Goal: Task Accomplishment & Management: Manage account settings

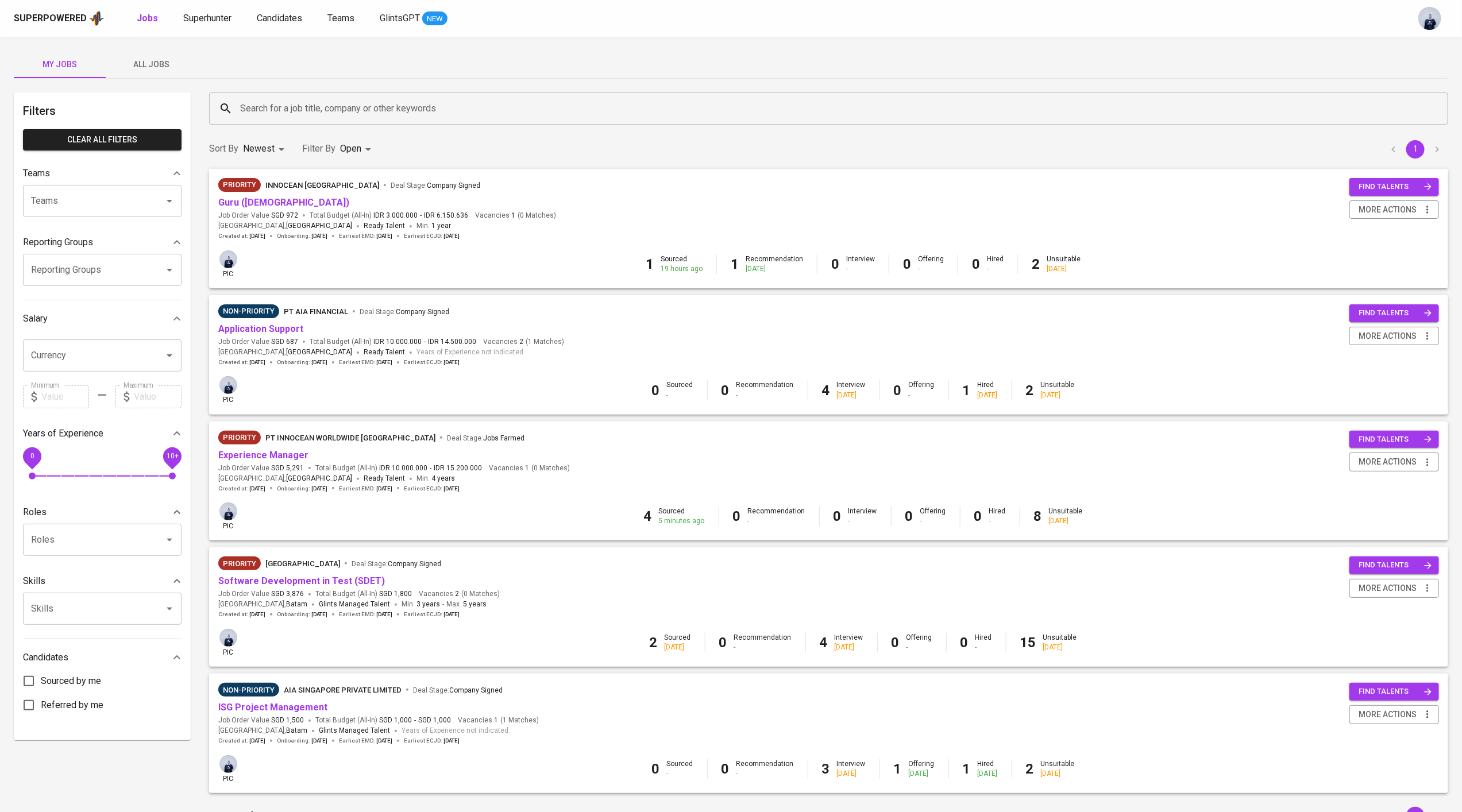
scroll to position [58, 0]
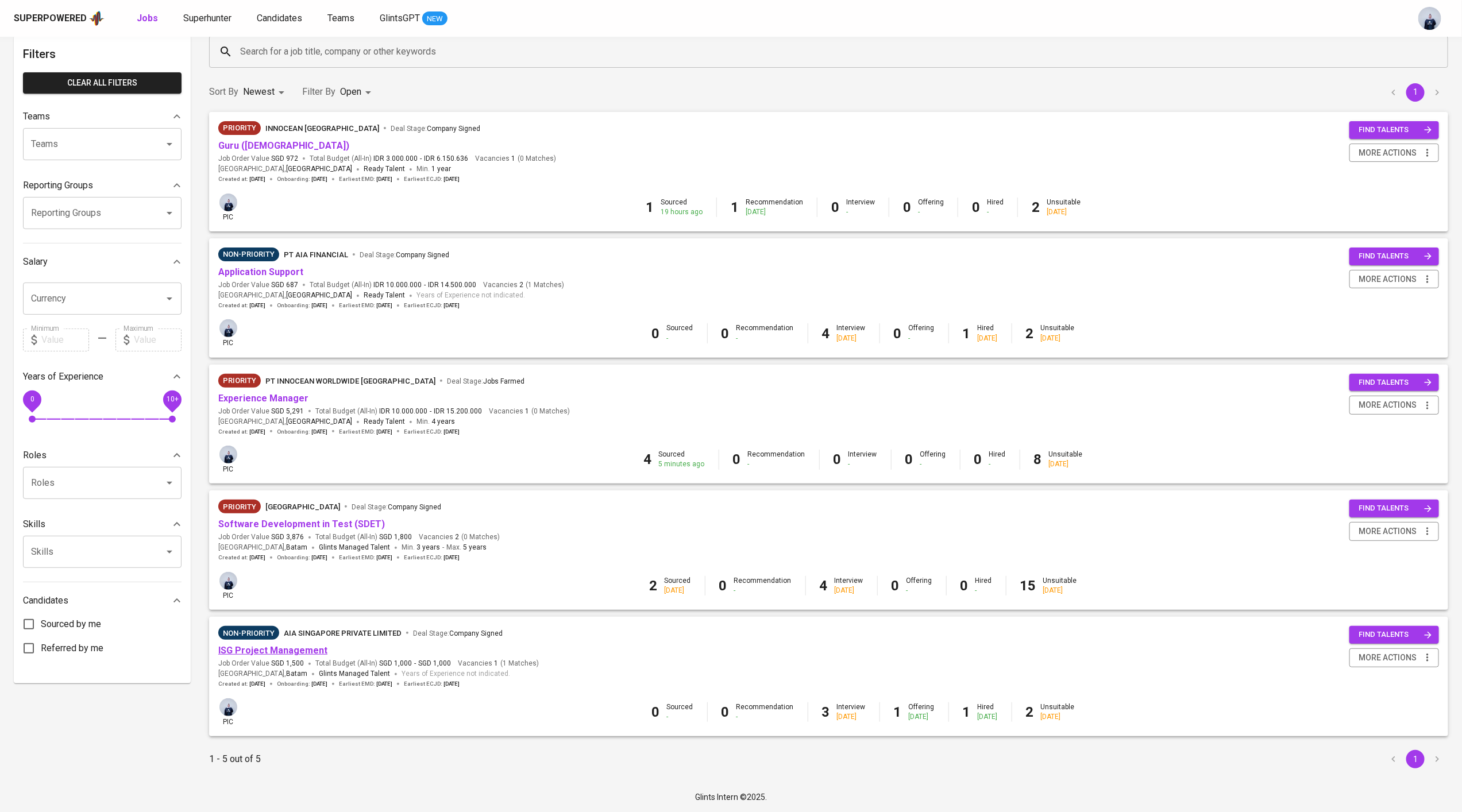
click at [307, 648] on link "ISG Project Management" at bounding box center [273, 650] width 109 height 11
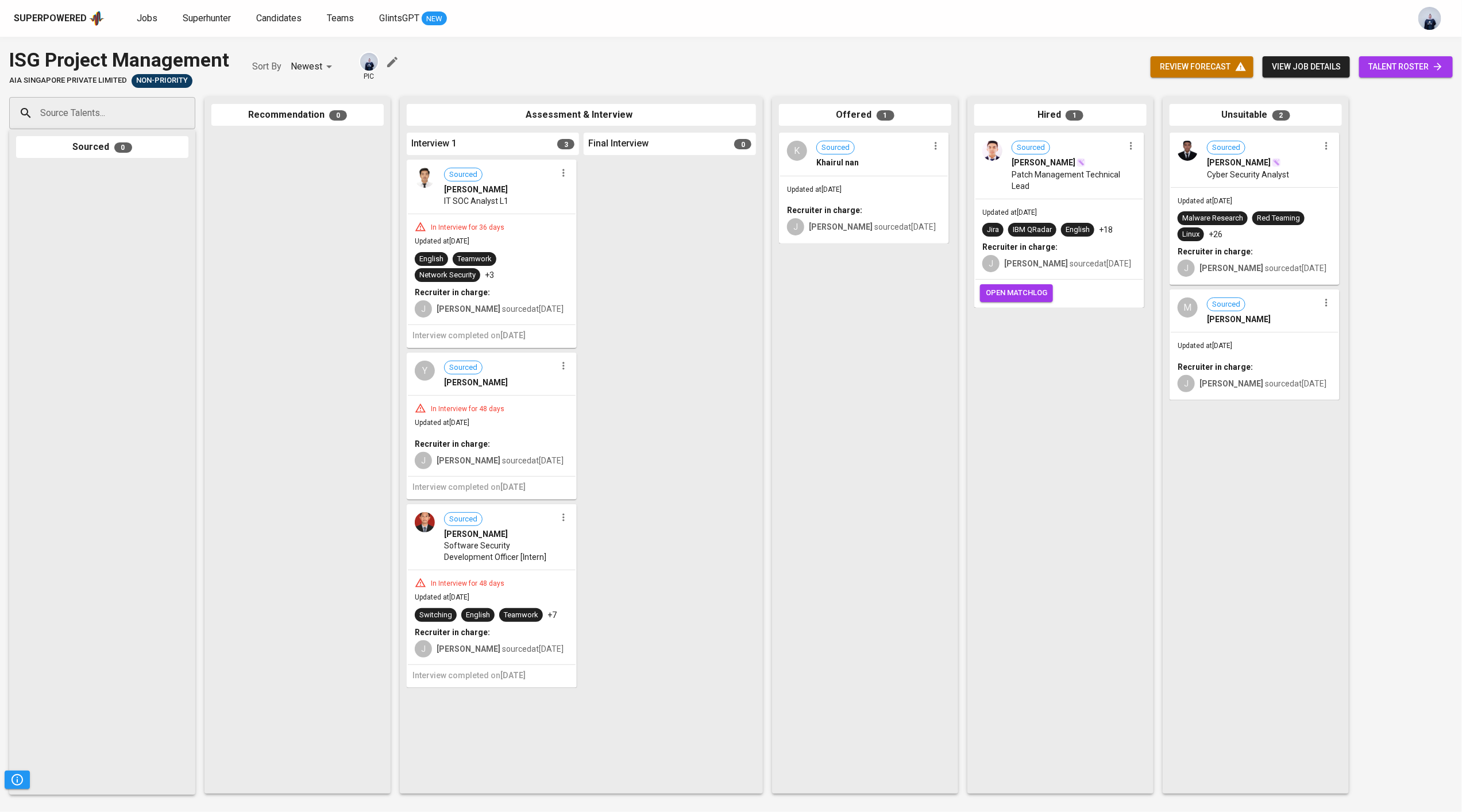
click at [1282, 65] on span "view job details" at bounding box center [1306, 67] width 69 height 15
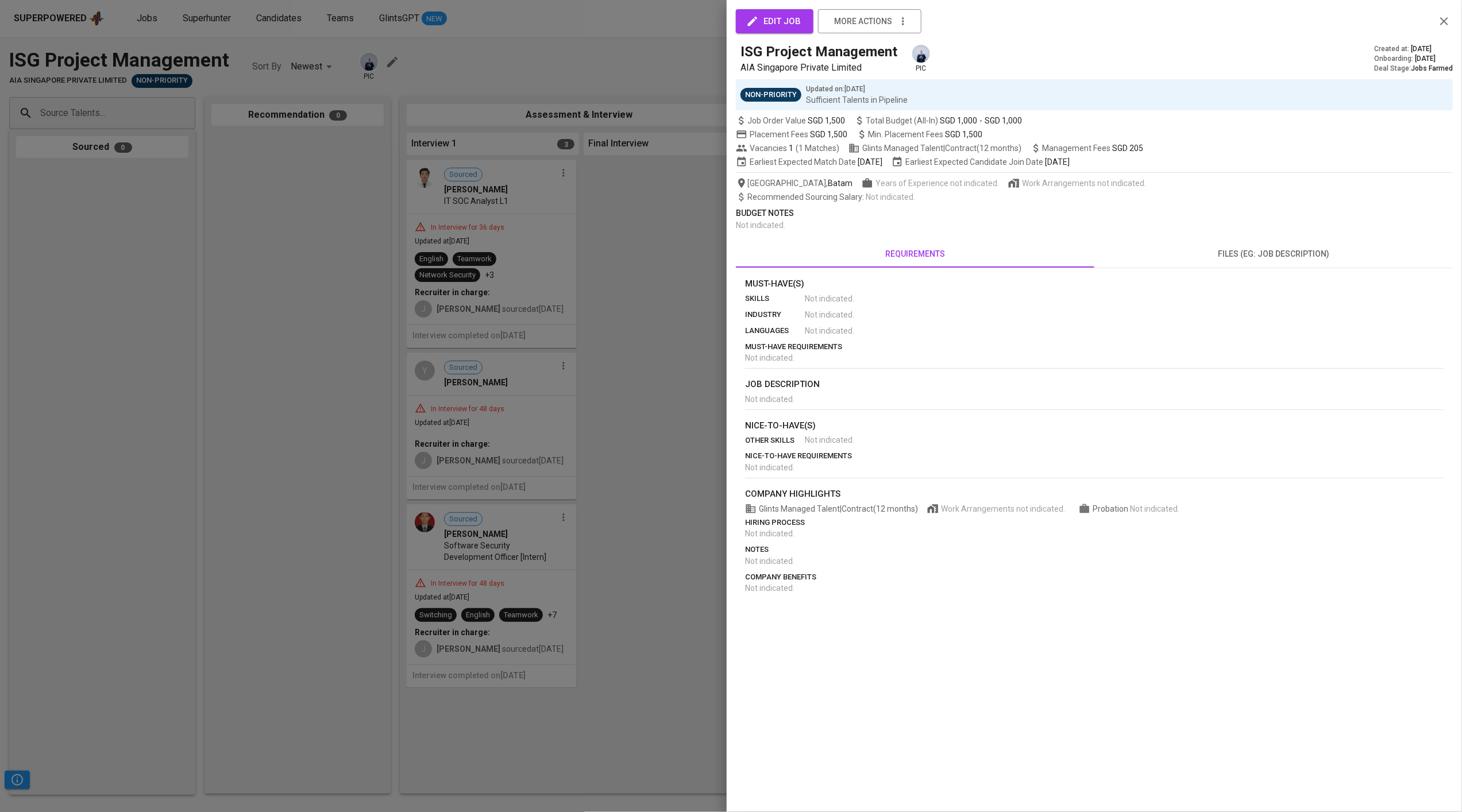
click at [552, 74] on div at bounding box center [731, 406] width 1462 height 812
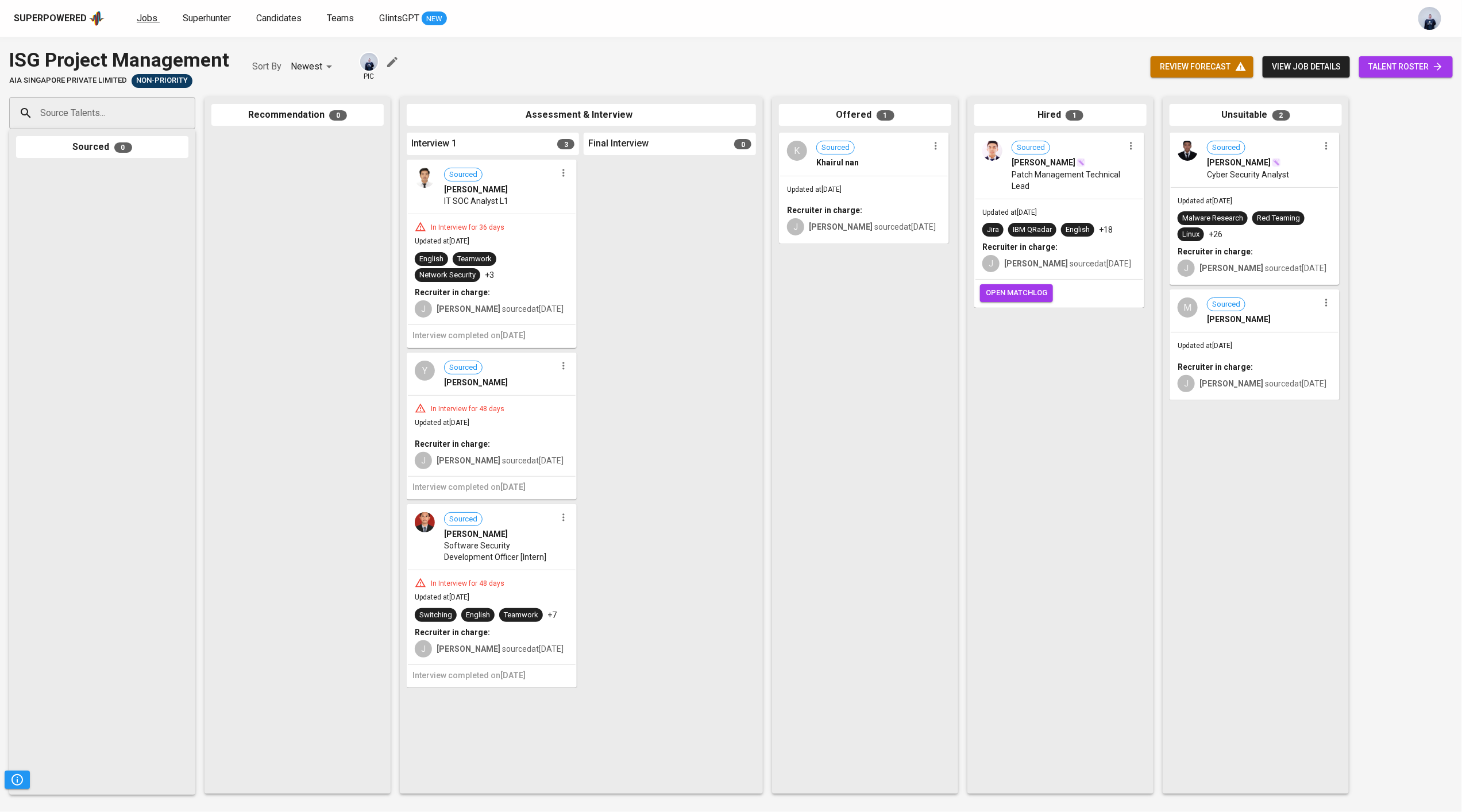
click at [146, 15] on span "Jobs" at bounding box center [146, 18] width 21 height 11
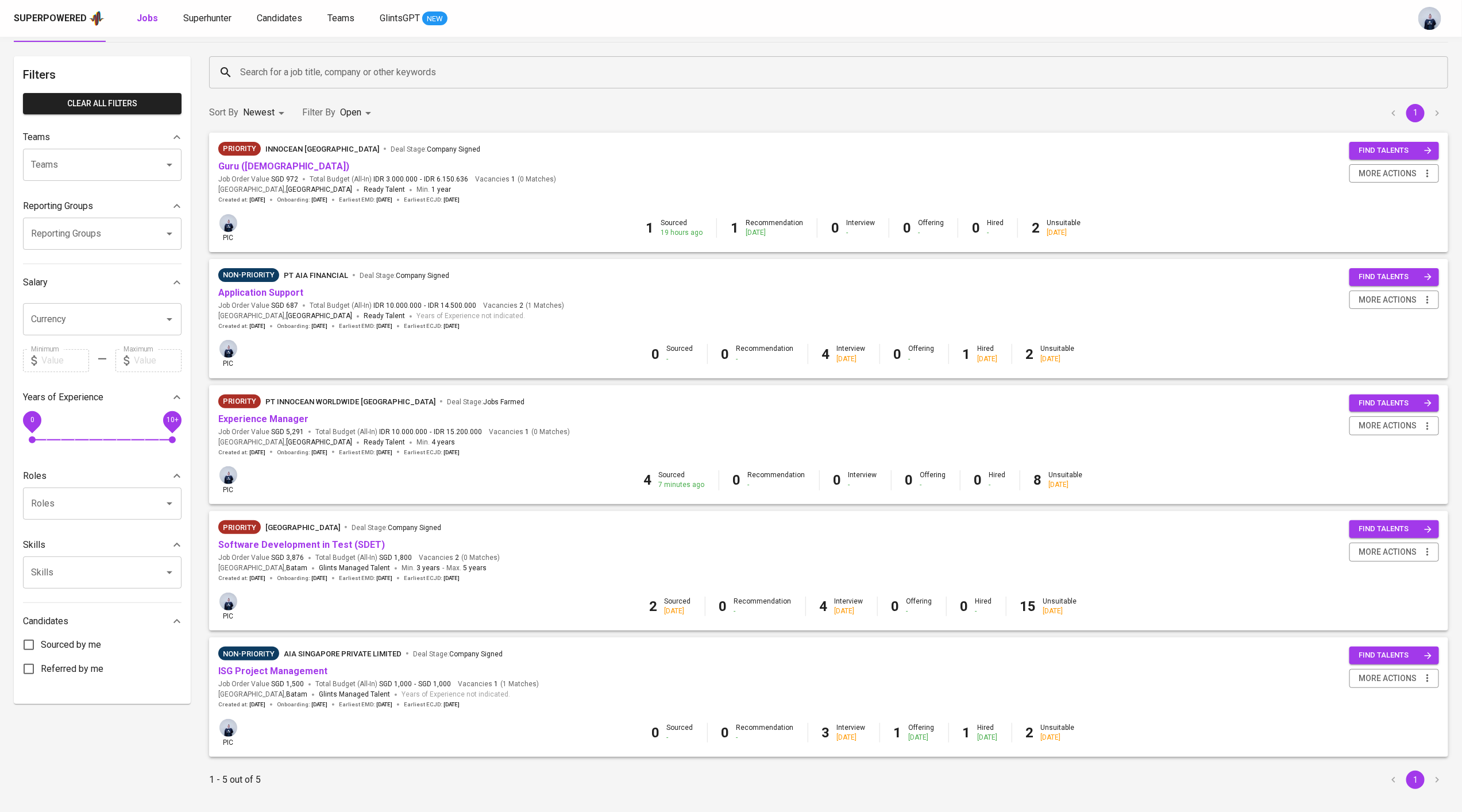
scroll to position [58, 0]
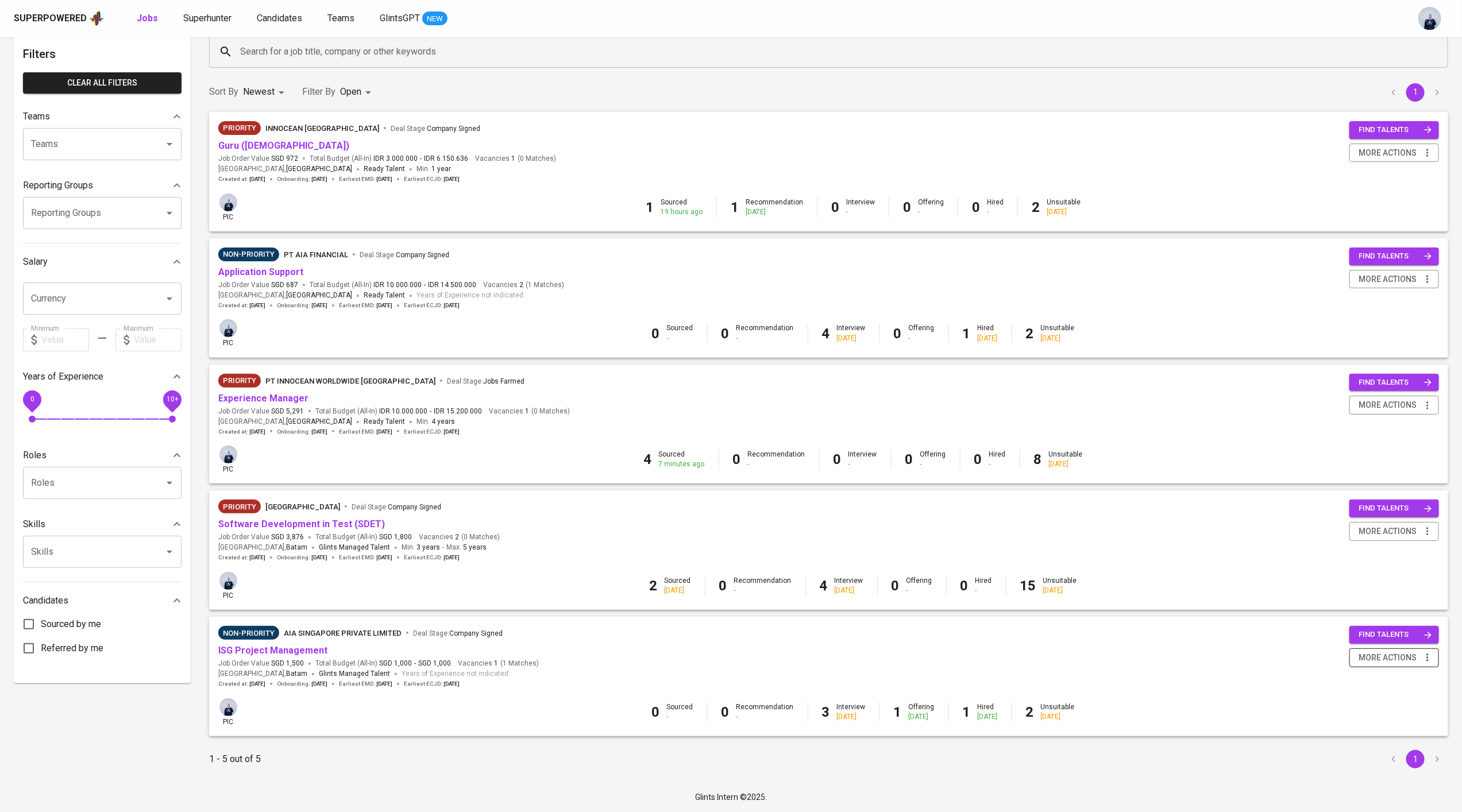
click at [1381, 660] on span "more actions" at bounding box center [1387, 657] width 58 height 15
click at [1373, 737] on div "Close Job" at bounding box center [1380, 739] width 101 height 12
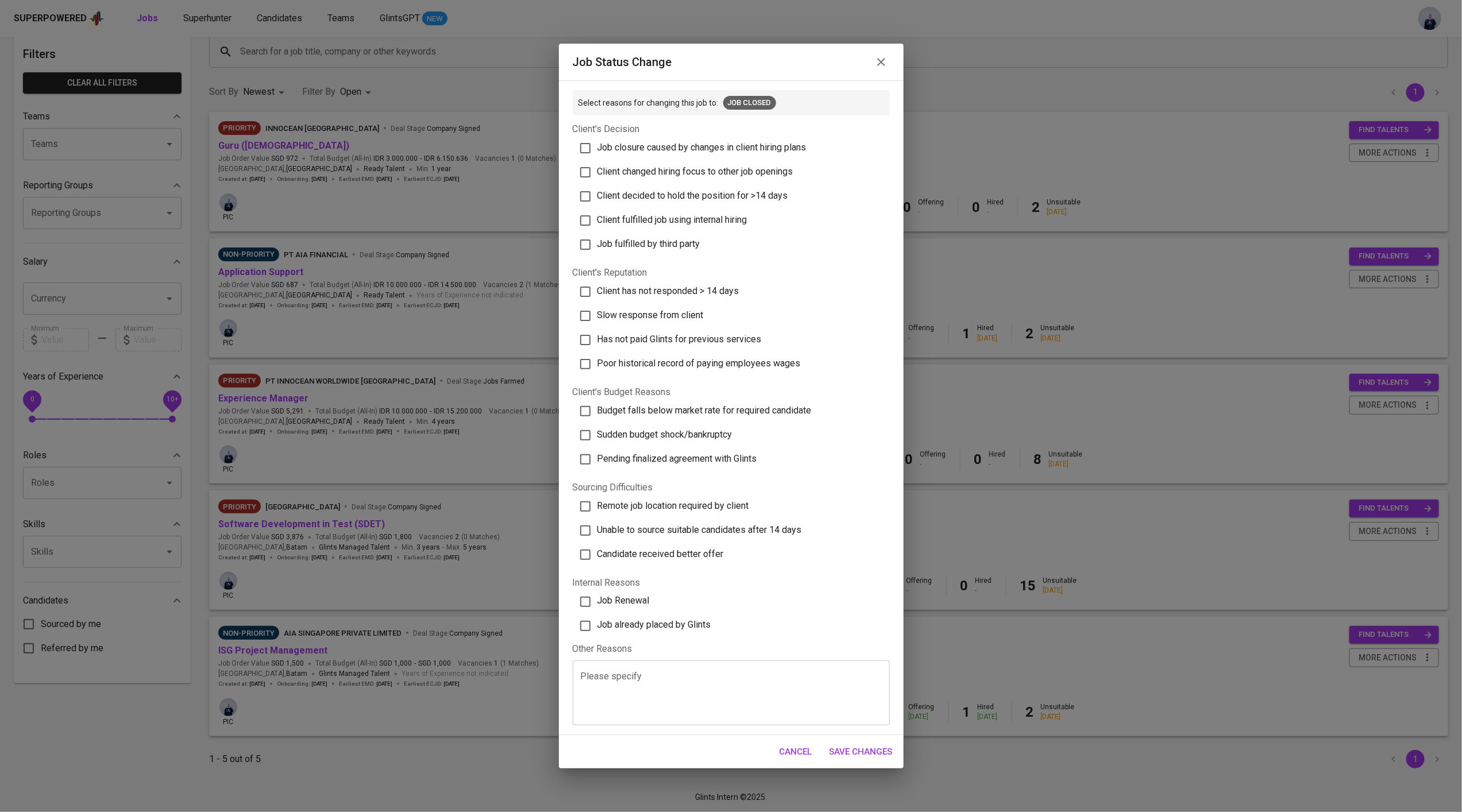
click at [671, 620] on span "Job already placed by Glints" at bounding box center [654, 625] width 114 height 11
click at [598, 620] on input "Job already placed by Glints" at bounding box center [585, 626] width 25 height 25
checkbox input "true"
click at [873, 751] on span "Save Changes" at bounding box center [862, 751] width 63 height 15
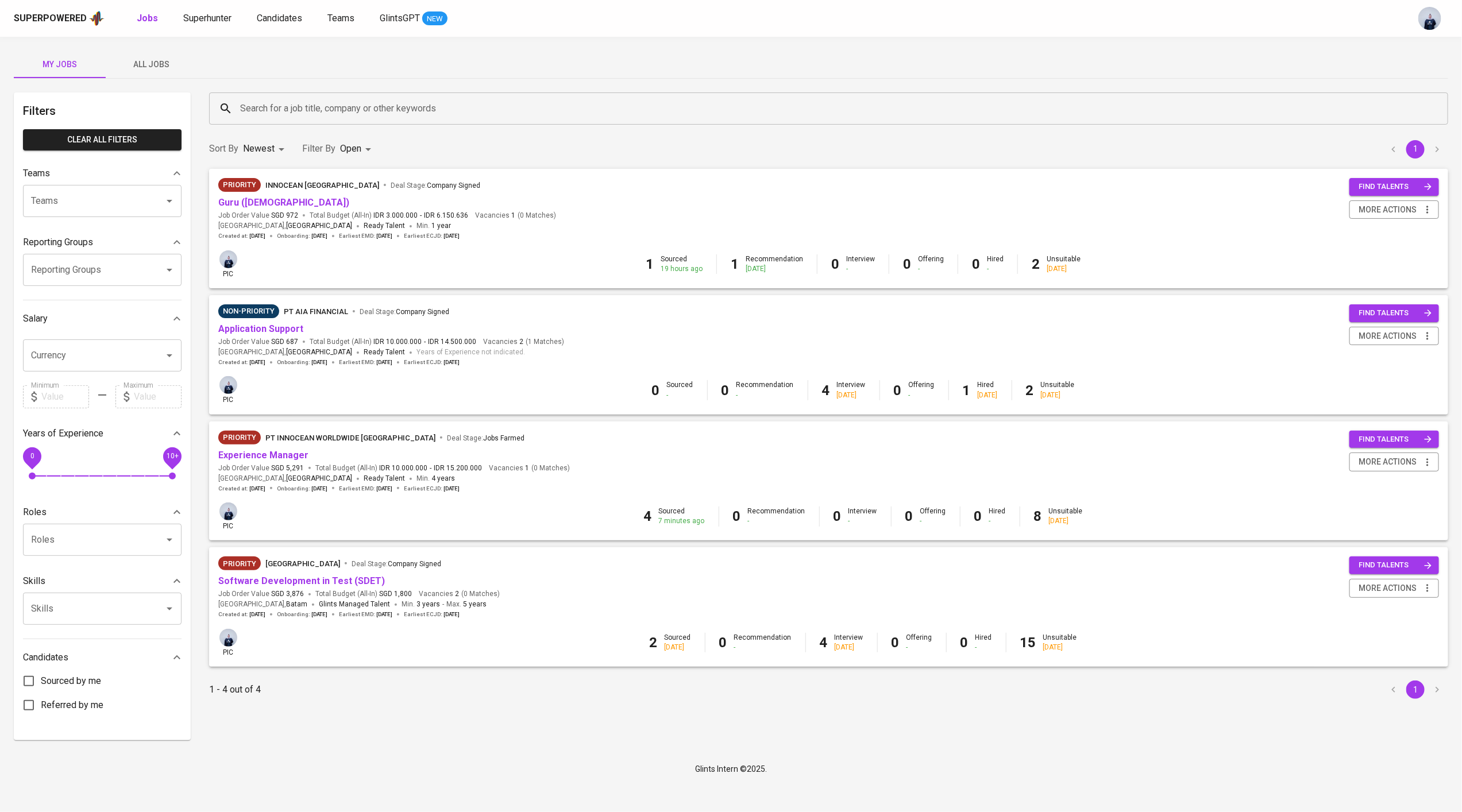
click at [757, 339] on div "Non-Priority PT AIA FINANCIAL Deal Stage : Company Signed Application Support J…" at bounding box center [829, 334] width 1221 height 62
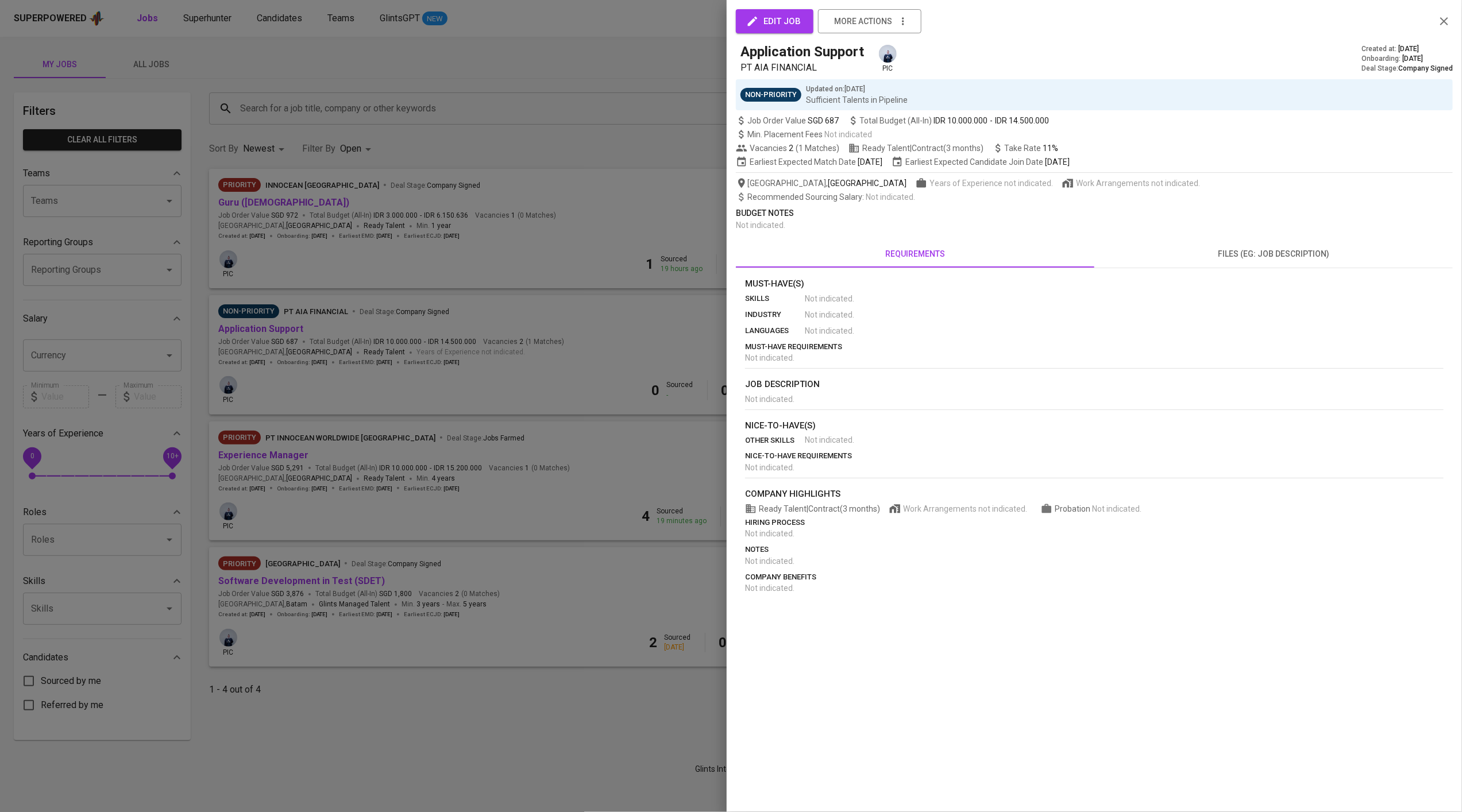
click at [375, 445] on div at bounding box center [731, 406] width 1462 height 812
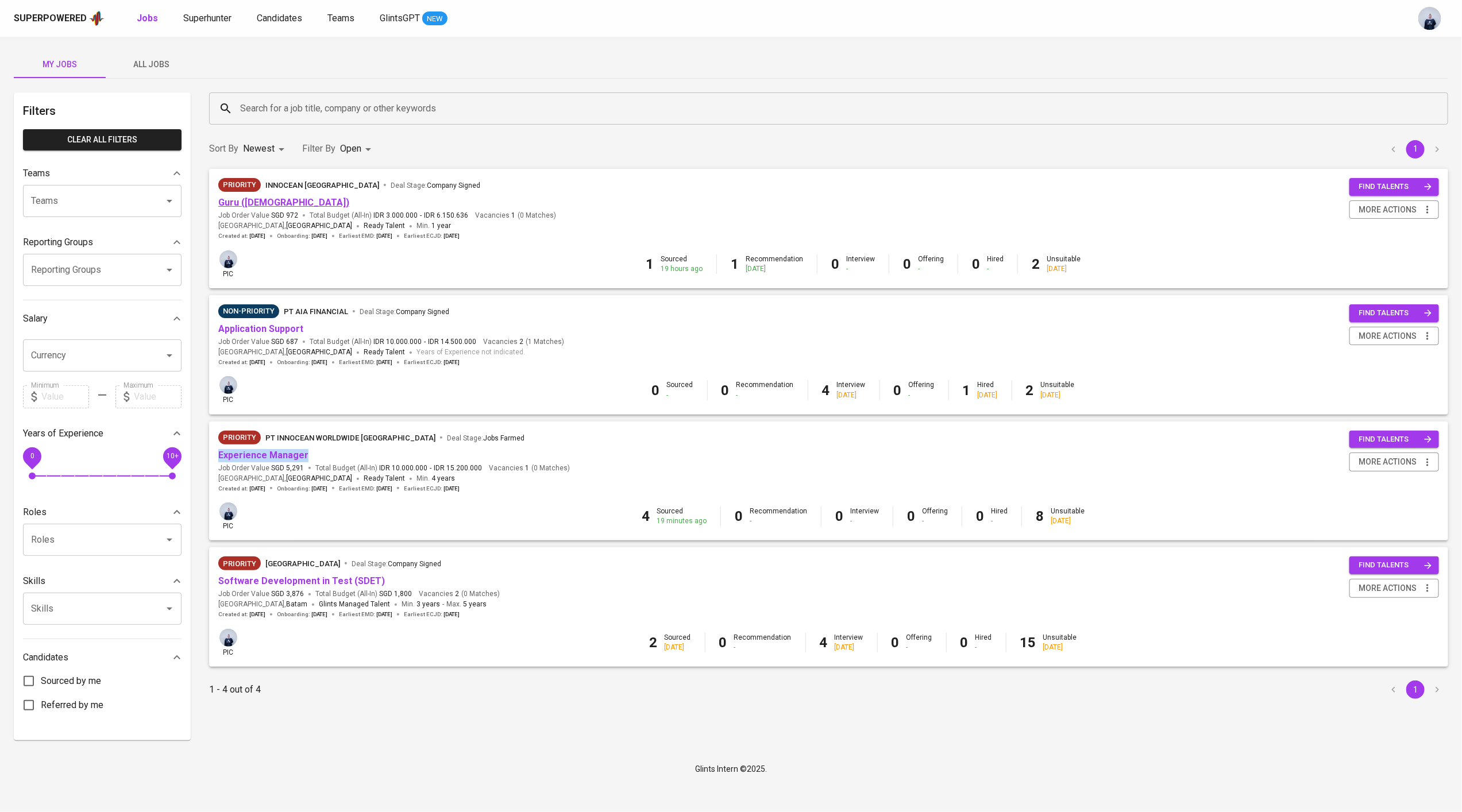
click at [258, 204] on link "Guru ([DEMOGRAPHIC_DATA])" at bounding box center [285, 202] width 131 height 11
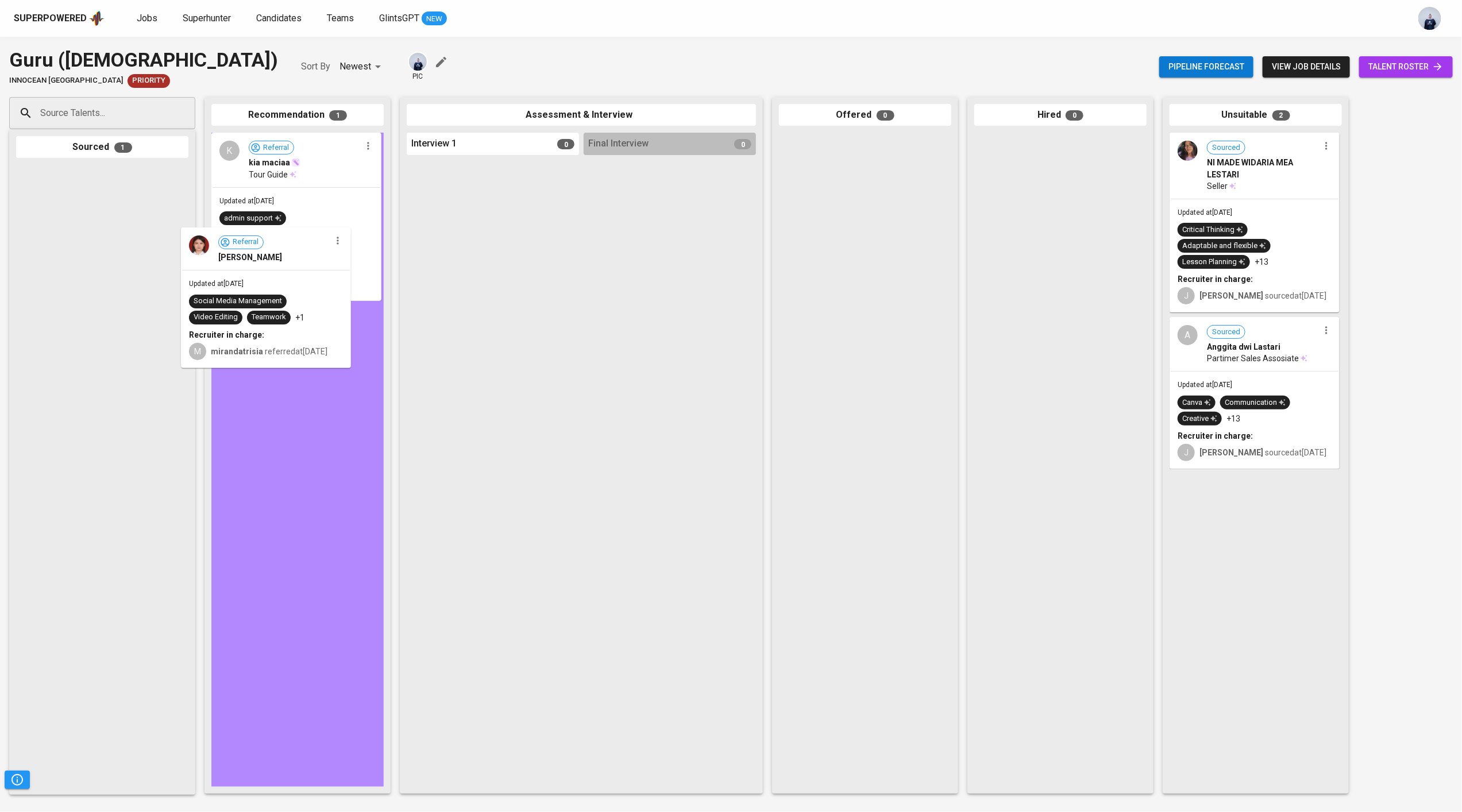
drag, startPoint x: 89, startPoint y: 233, endPoint x: 257, endPoint y: 295, distance: 179.1
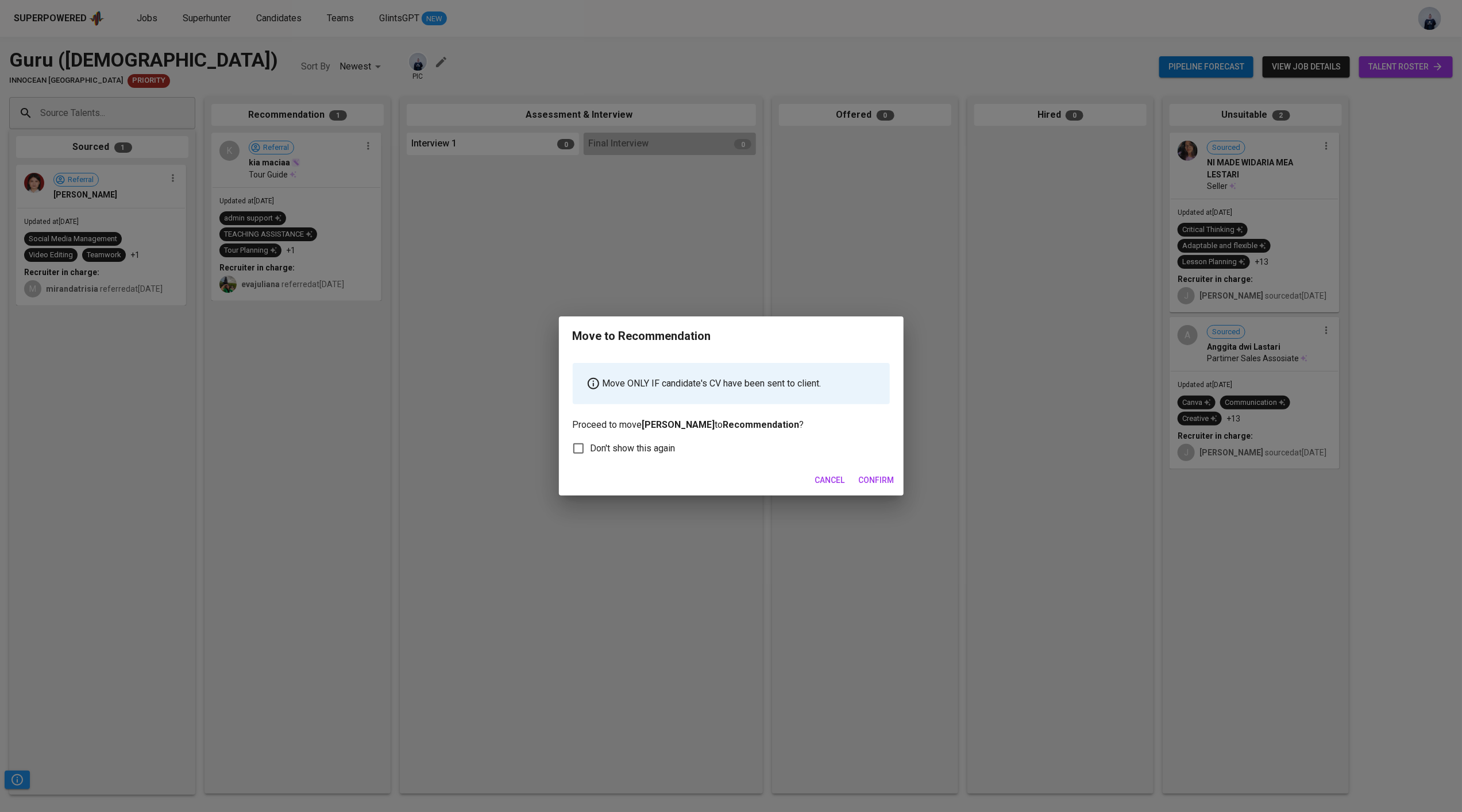
click at [869, 479] on span "Confirm" at bounding box center [876, 480] width 35 height 15
